Goal: Task Accomplishment & Management: Use online tool/utility

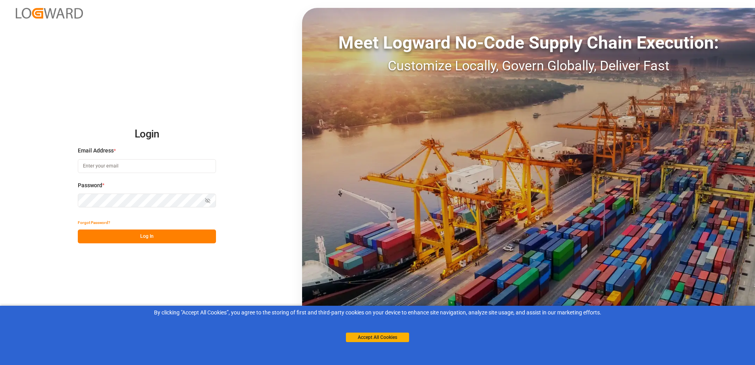
click at [157, 167] on input at bounding box center [147, 166] width 138 height 14
type input "[PERSON_NAME][EMAIL_ADDRESS][PERSON_NAME][DOMAIN_NAME]"
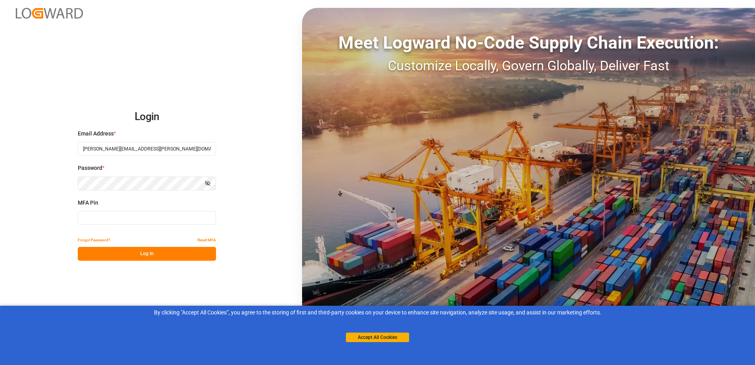
type input "108182"
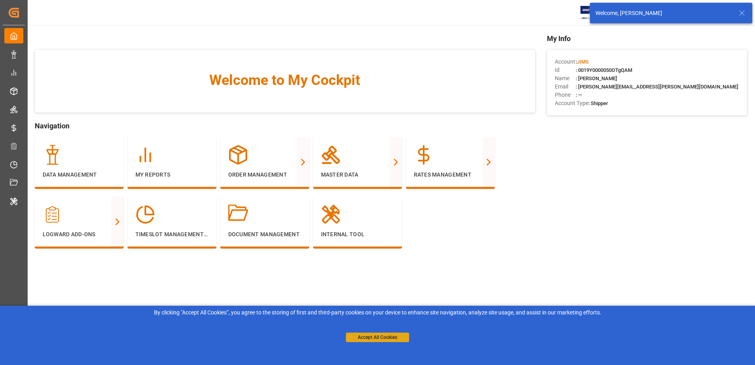
click at [386, 336] on button "Accept All Cookies" at bounding box center [377, 336] width 63 height 9
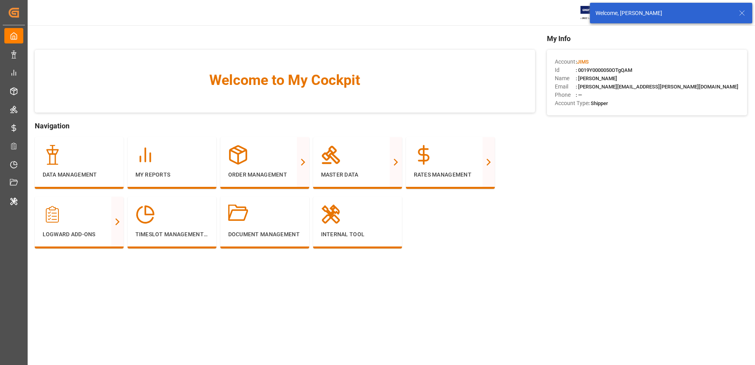
click at [745, 15] on icon at bounding box center [741, 12] width 9 height 9
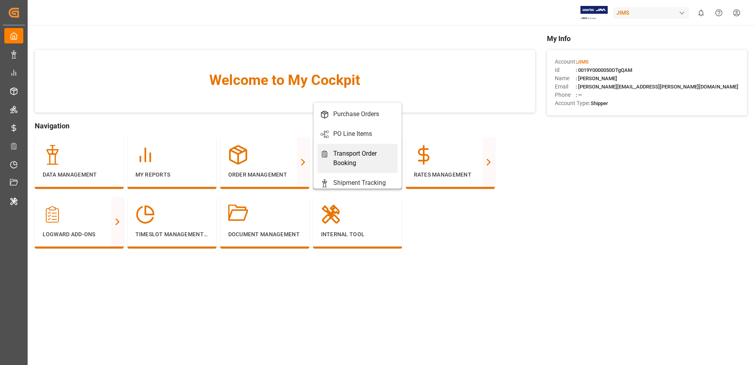
click at [366, 156] on div "Transport Order Booking" at bounding box center [363, 158] width 61 height 19
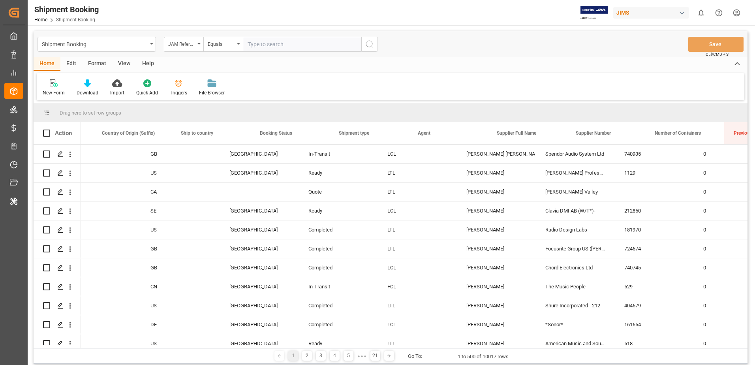
scroll to position [0, 146]
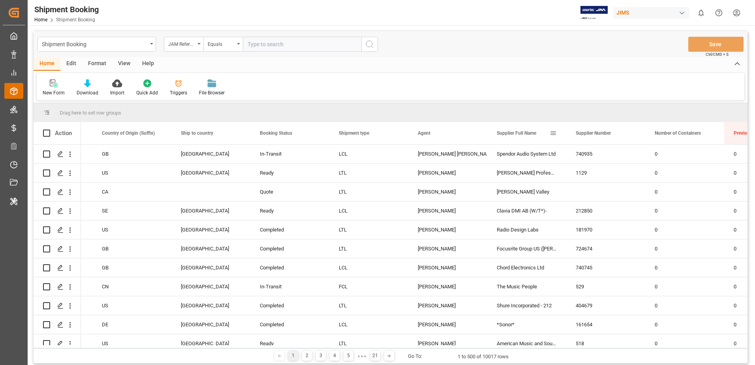
click at [507, 132] on span "Supplier Full Name" at bounding box center [515, 133] width 39 height 6
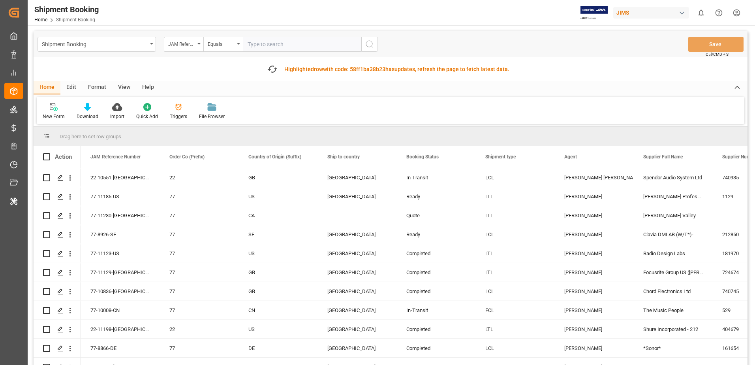
click at [334, 99] on div "New Form Download Import Quick Add Triggers File Browser" at bounding box center [390, 110] width 707 height 27
